Goal: Task Accomplishment & Management: Manage account settings

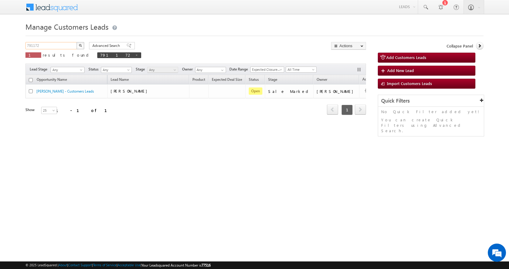
click at [31, 45] on input "791172" at bounding box center [51, 45] width 52 height 7
paste input "0881"
type input "790881"
click at [76, 42] on button "button" at bounding box center [80, 45] width 8 height 7
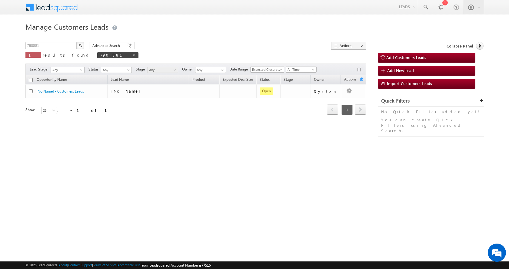
click at [82, 45] on img "button" at bounding box center [80, 45] width 3 height 3
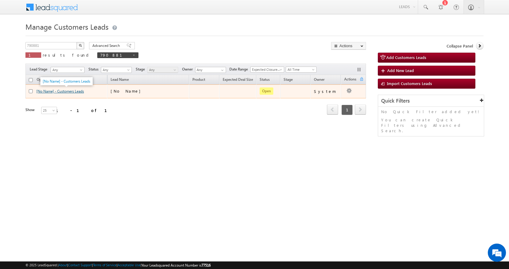
click at [73, 91] on link "[No Name] - Customers Leads" at bounding box center [60, 91] width 48 height 5
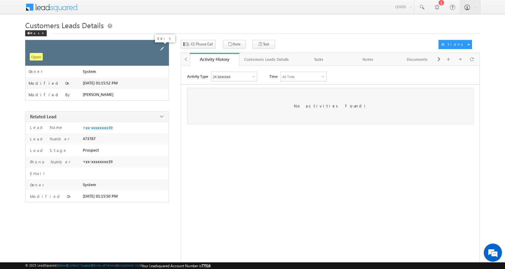
click at [160, 48] on span at bounding box center [161, 48] width 7 height 7
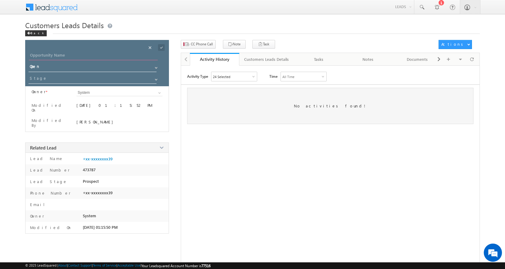
click at [58, 55] on input "Opportunity Name" at bounding box center [93, 56] width 129 height 8
click at [274, 154] on div "Activity Type 24 Selected Select All Other Activities 16 Owner Changed Status C…" at bounding box center [330, 178] width 298 height 212
click at [202, 45] on span "CC Phone Call" at bounding box center [202, 44] width 22 height 5
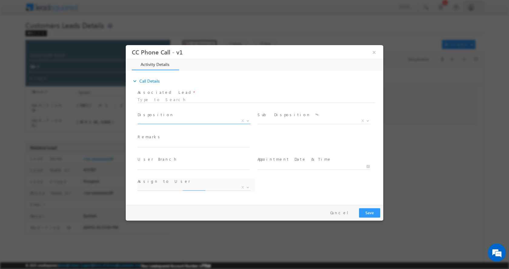
select select "amit.vats@sgrlimited.in"
click at [155, 143] on input "text" at bounding box center [194, 144] width 112 height 6
type input "ABHISHEK-8930130639-HOME PURCHASE-LOAN--20L-PV-22 L-DOWN PEYM - 2 L- JOB-1.5 L-…"
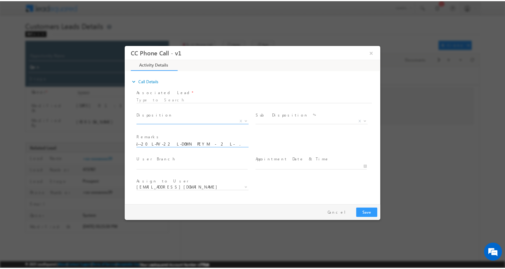
scroll to position [0, 0]
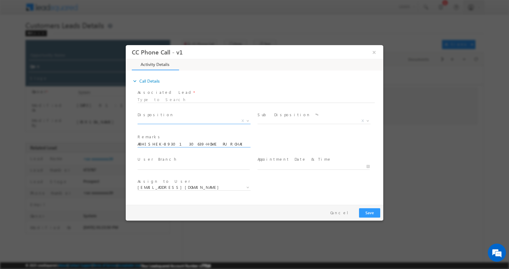
click at [246, 120] on b at bounding box center [248, 120] width 4 height 2
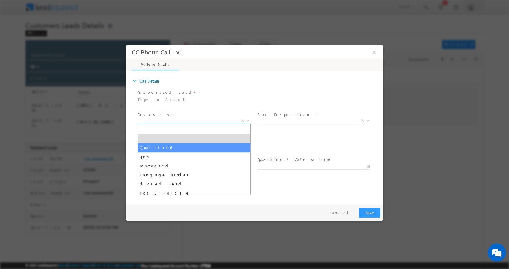
select select "Qualified"
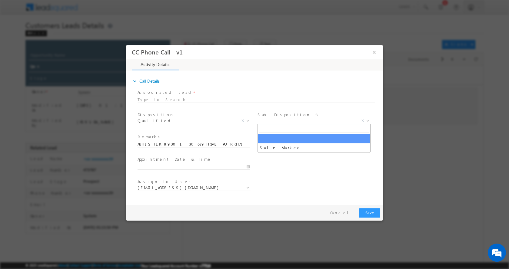
click at [368, 120] on b at bounding box center [368, 120] width 4 height 2
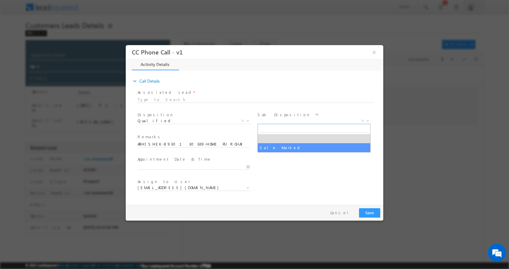
select select "Sale Marked"
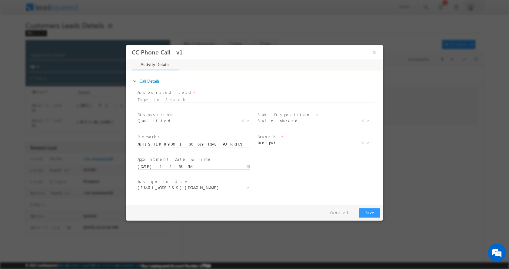
click at [248, 166] on input "08/25/2025 12:53 PM" at bounding box center [194, 167] width 112 height 6
type input "08/26/2025 1:53 PM"
type input "01"
click at [160, 155] on span at bounding box center [160, 156] width 4 height 5
click at [176, 160] on input "53" at bounding box center [176, 159] width 25 height 4
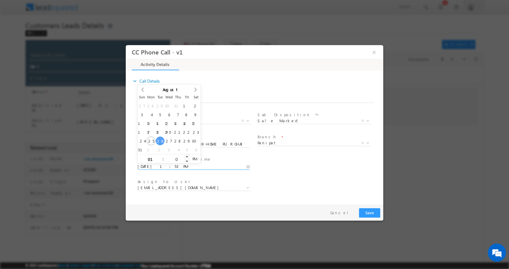
type input "00"
type input "08/26/2025 1:00 PM"
click at [367, 214] on button "Save" at bounding box center [369, 212] width 21 height 9
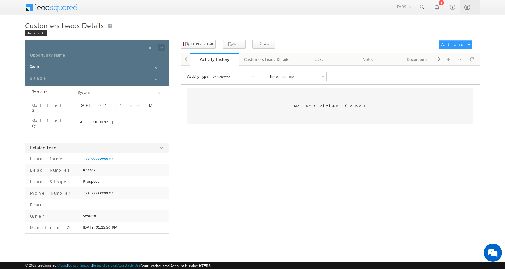
click at [102, 51] on div "Opportunity Name * Opportunity Name * Status * Status * Open Won Lost *" at bounding box center [97, 63] width 144 height 46
click at [101, 54] on input "Opportunity Name" at bounding box center [93, 56] width 129 height 8
paste input "Rajbir Singh"
type input "Rajbir Singh"
click at [155, 79] on span at bounding box center [156, 79] width 5 height 5
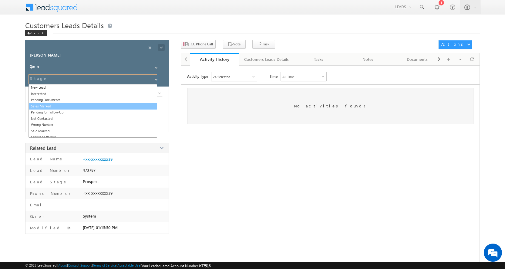
click at [55, 105] on link "Sales Marked" at bounding box center [92, 106] width 128 height 7
type input "Sales Marked"
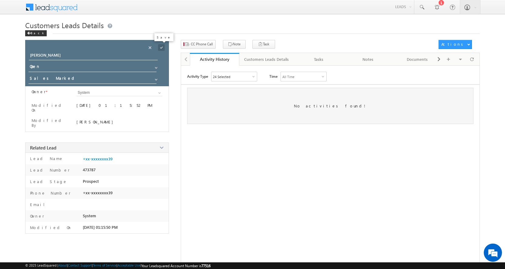
click at [162, 49] on span at bounding box center [161, 47] width 7 height 7
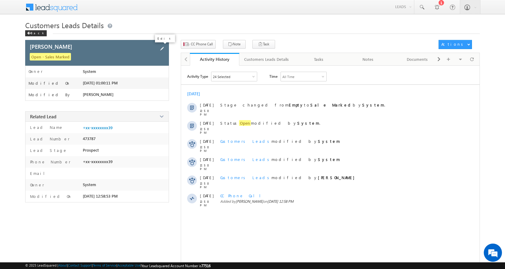
click at [162, 48] on span at bounding box center [161, 48] width 7 height 7
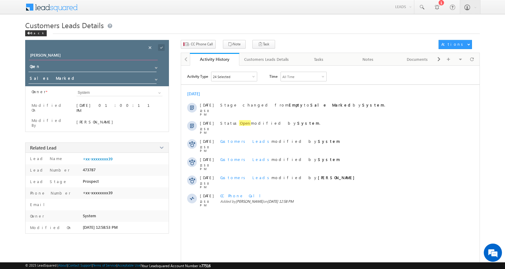
click at [109, 56] on input "Rajbir Singh" at bounding box center [93, 56] width 129 height 8
click at [53, 58] on input "Rajbir Singh" at bounding box center [93, 56] width 129 height 8
drag, startPoint x: 53, startPoint y: 56, endPoint x: 26, endPoint y: 55, distance: 26.7
click at [26, 55] on div "Opportunity Name * Opportunity Name * Rajbir Singh" at bounding box center [97, 57] width 144 height 11
paste input "ABHISHEK"
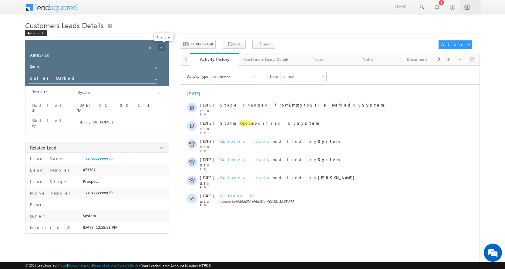
type input "ABHISHEK"
click at [161, 47] on span at bounding box center [161, 47] width 7 height 7
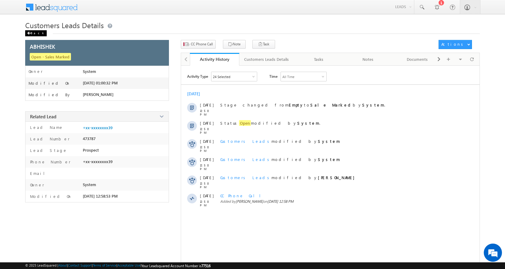
click at [37, 33] on div "Back" at bounding box center [36, 33] width 22 height 6
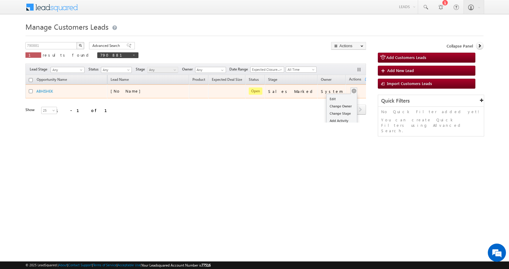
click at [349, 92] on div "Edit Change Owner Change Stage Add Activity Add Task Delete" at bounding box center [354, 92] width 10 height 8
click at [337, 98] on link "Edit" at bounding box center [342, 98] width 30 height 7
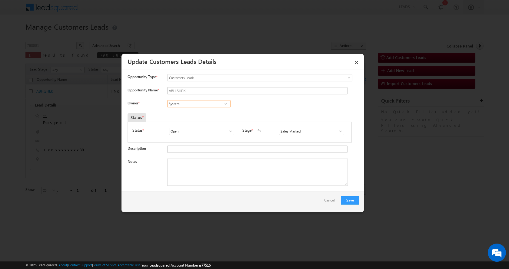
click at [190, 104] on input "System" at bounding box center [198, 103] width 63 height 7
paste input "Rajbir Singh"
click at [195, 115] on span "rajbir.singh1@sgrlimited.in" at bounding box center [197, 115] width 55 height 5
type input "Rajbir Singh"
click at [193, 175] on textarea "Notes" at bounding box center [257, 172] width 181 height 27
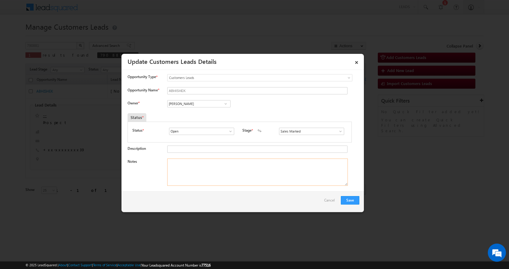
paste textarea "ABHISHEK-8930130639-HOME PURCHASE-LOAN--20L-PV-22 L-DOWN PEYM - 2 L- JOB-1.5 L-…"
type textarea "ABHISHEK-8930130639-HOME PURCHASE-LOAN--20L-PV-22 L-DOWN PEYM - 2 L- JOB-1.5 L-…"
click at [349, 199] on button "Save" at bounding box center [350, 200] width 18 height 8
